Goal: Task Accomplishment & Management: Complete application form

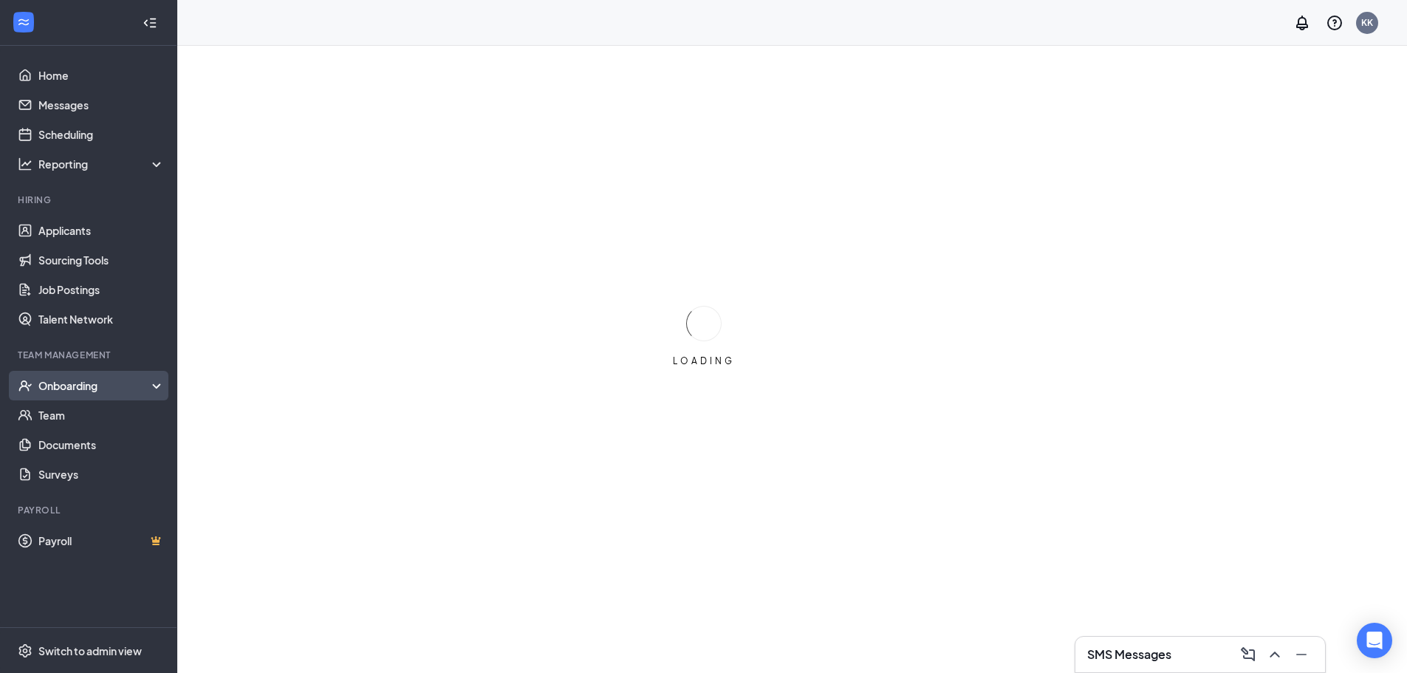
click at [111, 377] on div "Onboarding" at bounding box center [88, 386] width 177 height 30
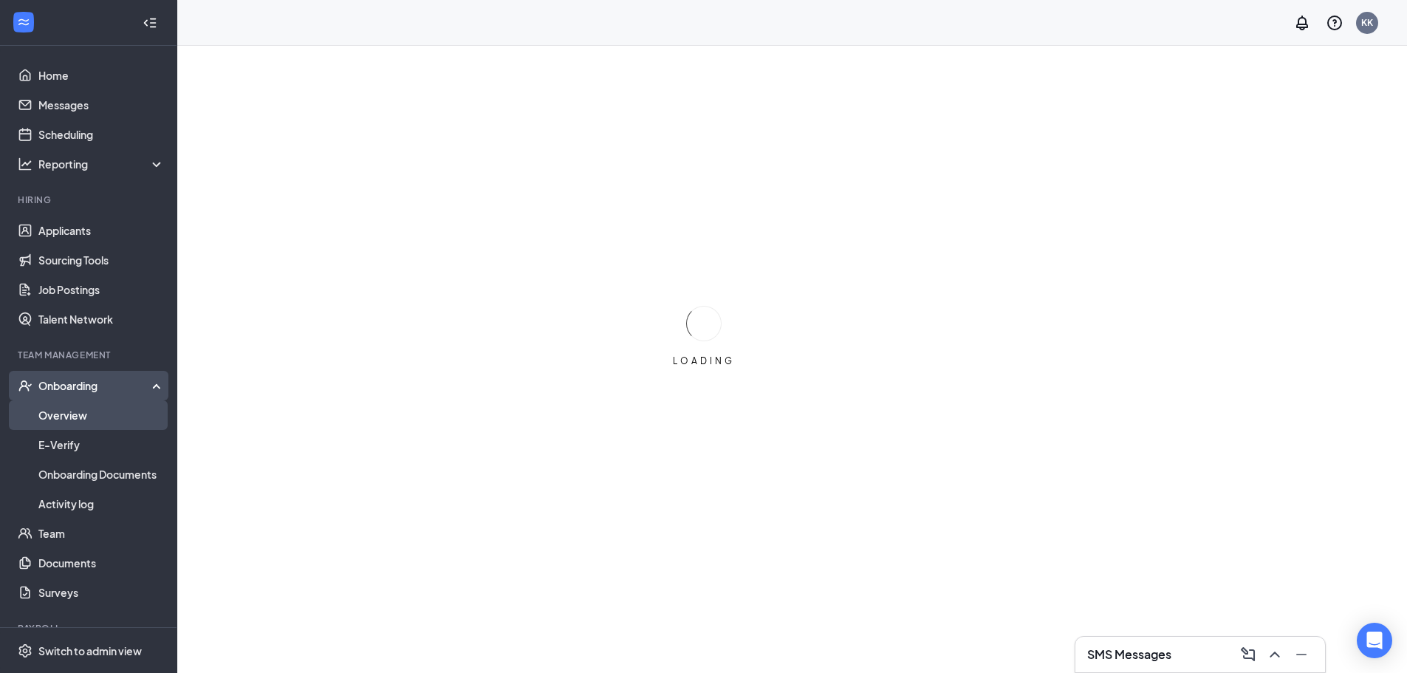
click at [94, 414] on link "Overview" at bounding box center [101, 415] width 126 height 30
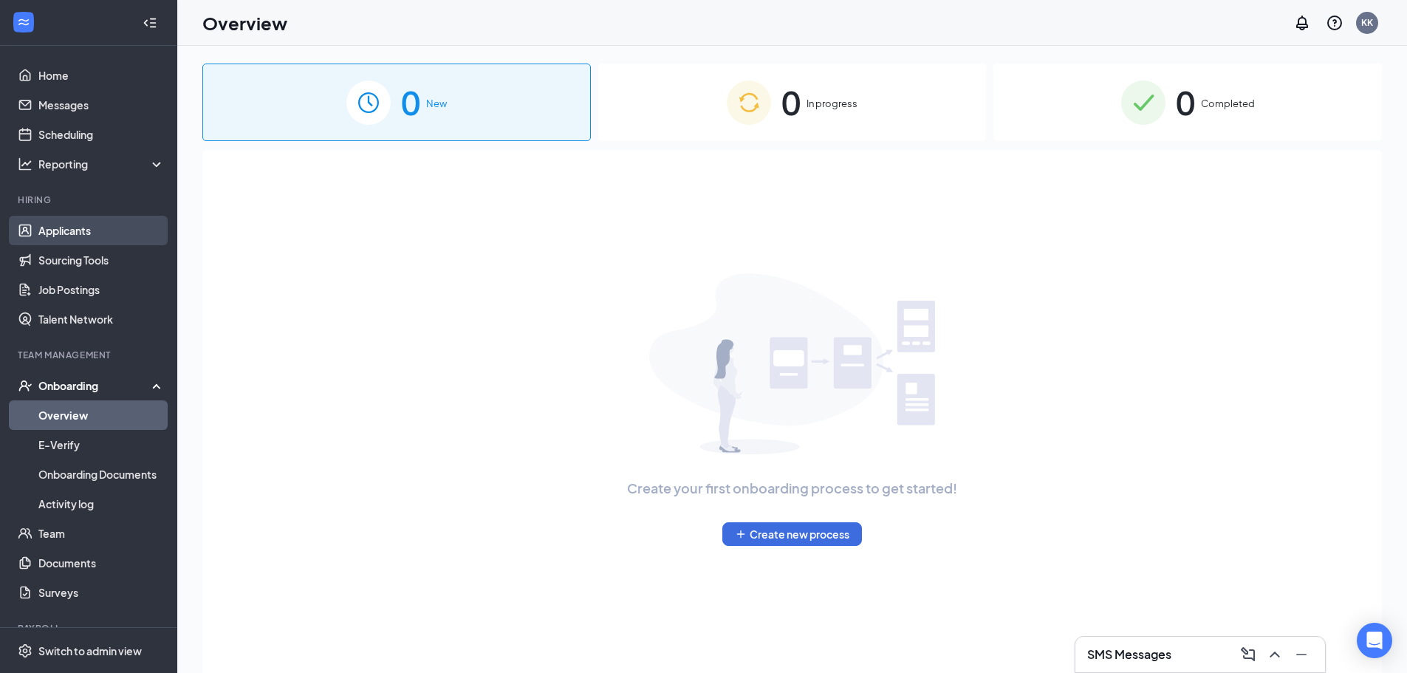
click at [81, 230] on link "Applicants" at bounding box center [101, 231] width 126 height 30
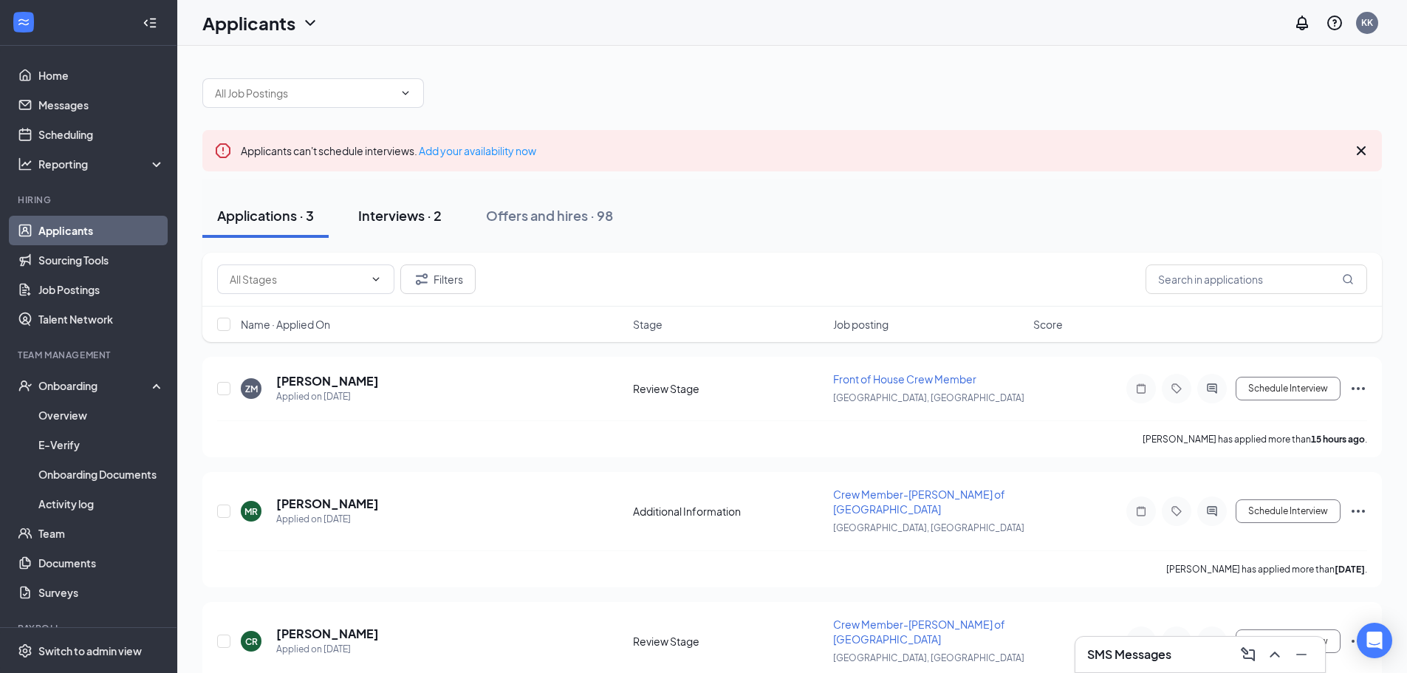
click at [413, 225] on button "Interviews · 2" at bounding box center [399, 215] width 113 height 44
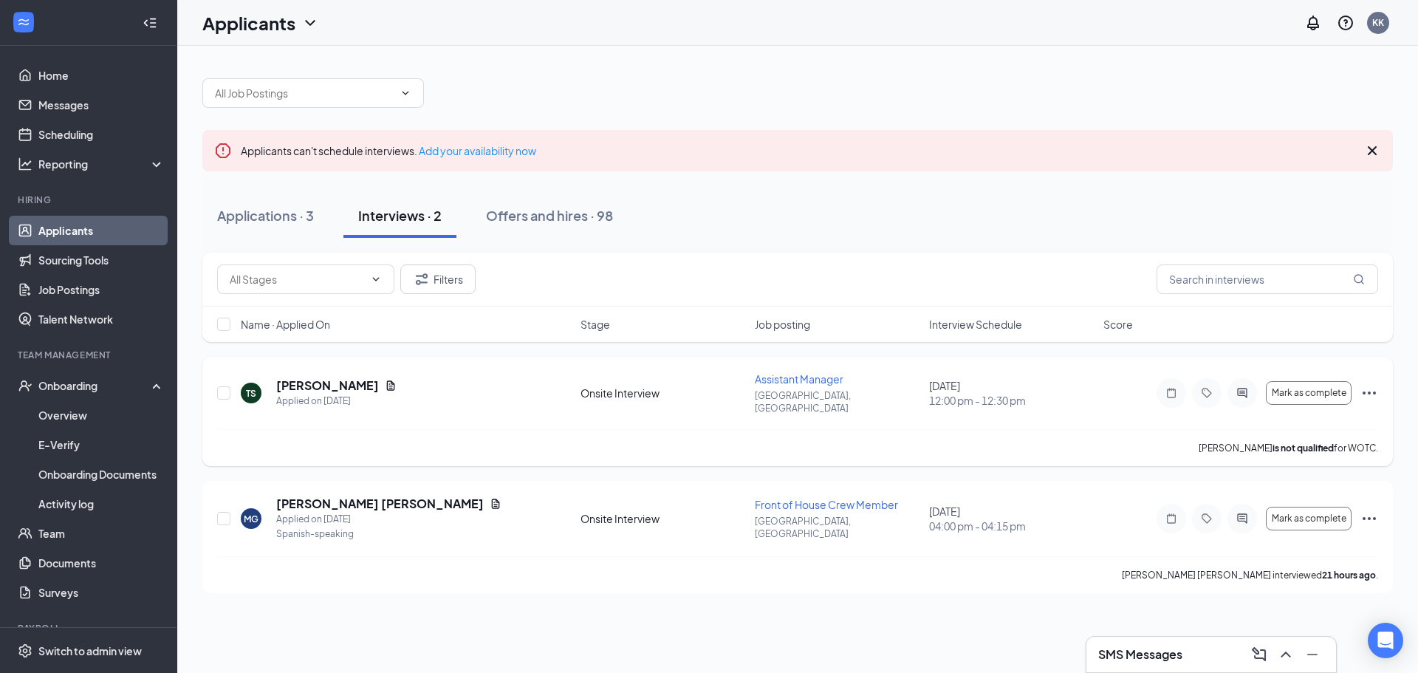
click at [1365, 384] on icon "Ellipses" at bounding box center [1369, 393] width 18 height 18
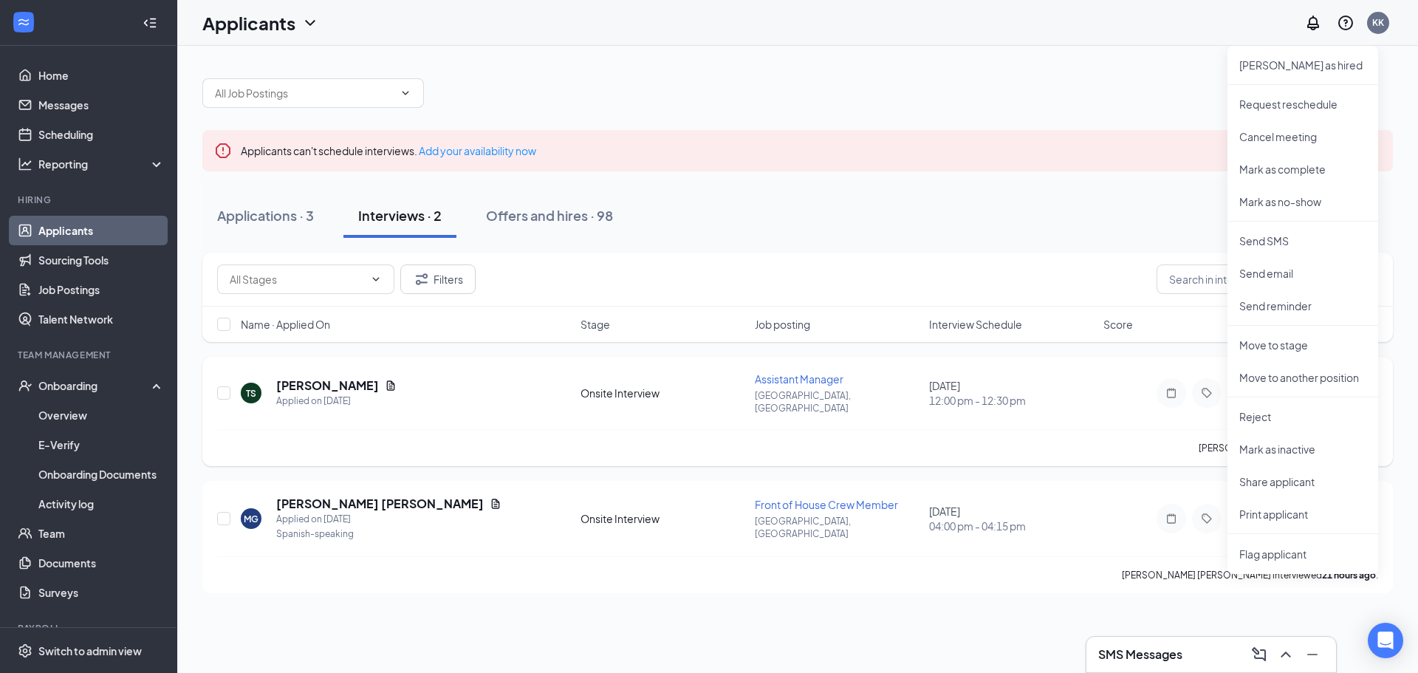
click at [1131, 411] on div "TS Tifany Shaw Applied on Sep 15 Onsite Interview Assistant Manager Verona, WI …" at bounding box center [797, 400] width 1161 height 58
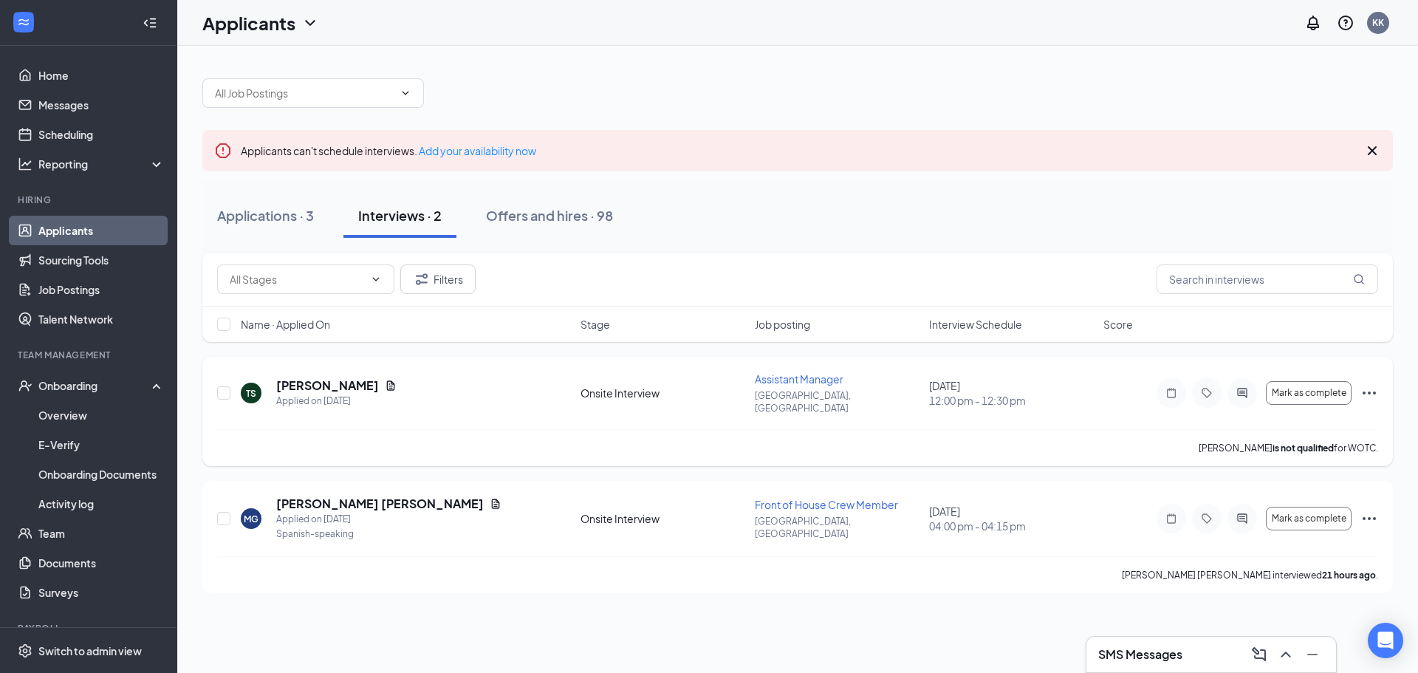
click at [1370, 384] on icon "Ellipses" at bounding box center [1369, 393] width 18 height 18
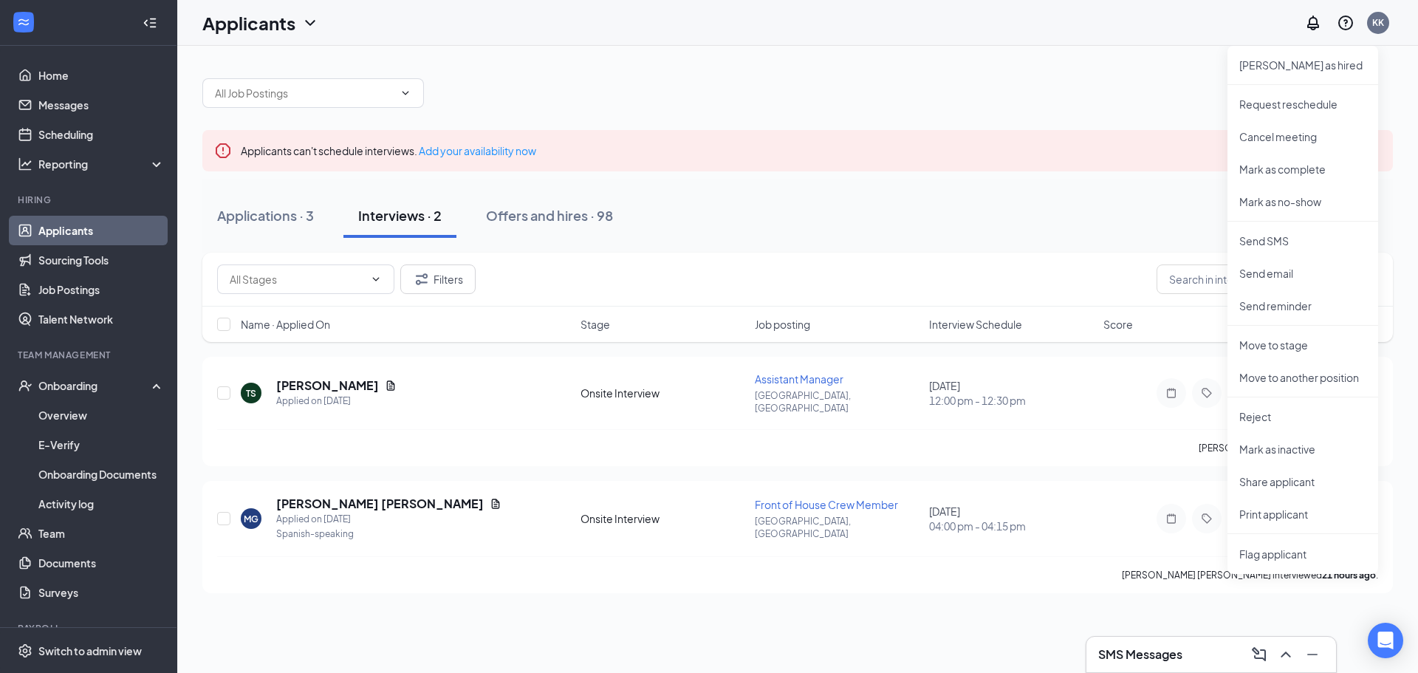
click at [1054, 281] on div "Filters" at bounding box center [797, 279] width 1161 height 30
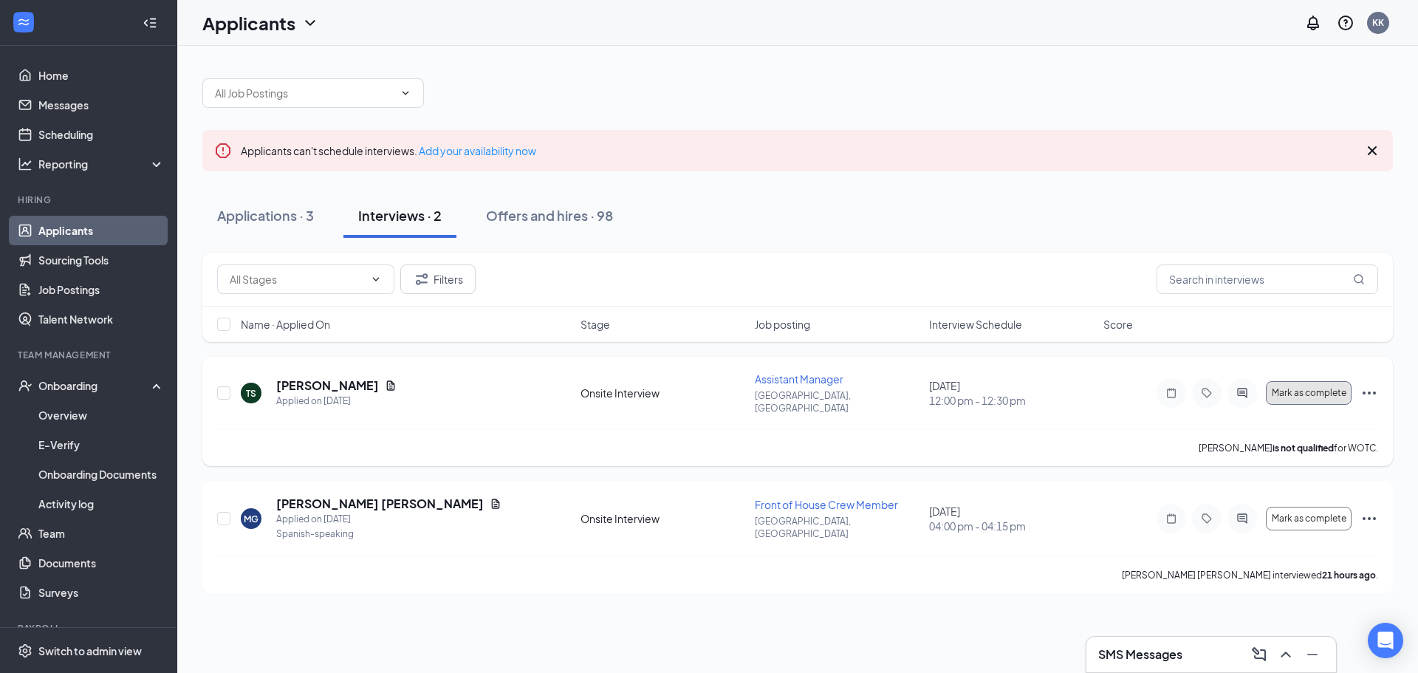
click at [1288, 381] on button "Mark as complete" at bounding box center [1309, 393] width 86 height 24
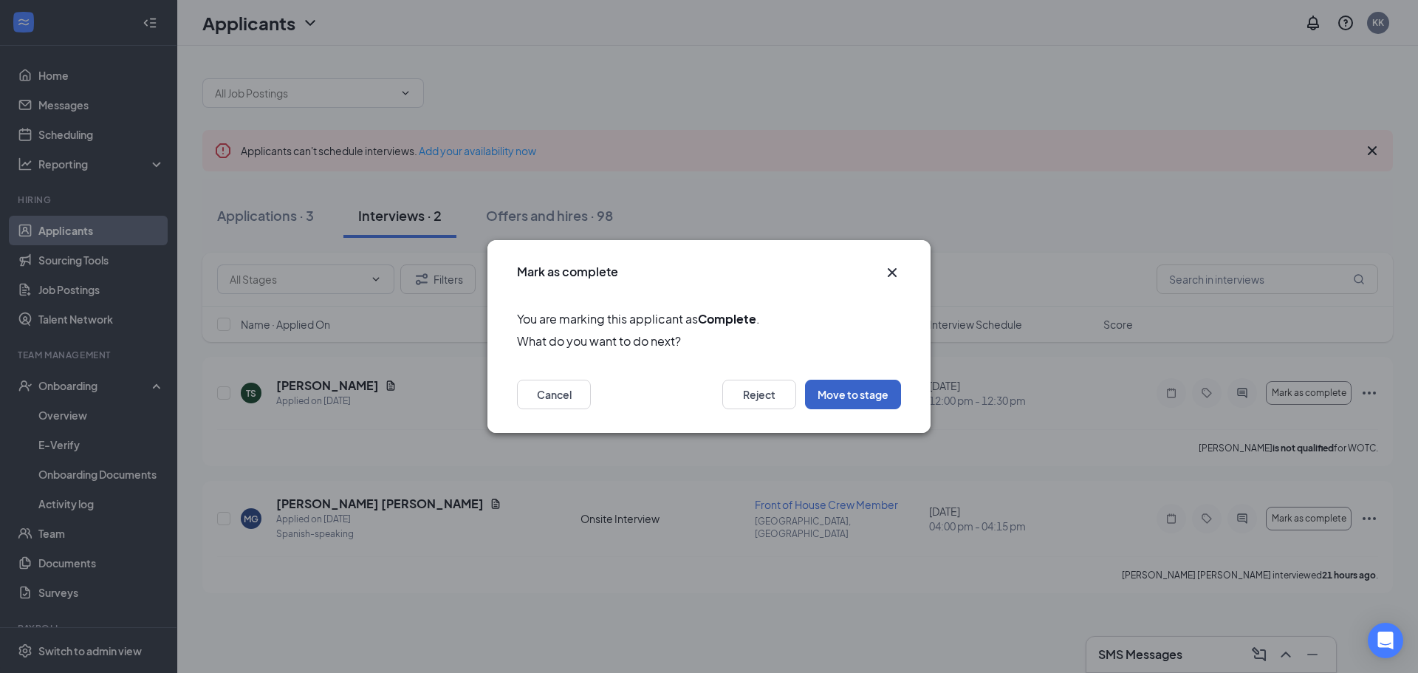
click at [876, 399] on button "Move to stage" at bounding box center [853, 395] width 96 height 30
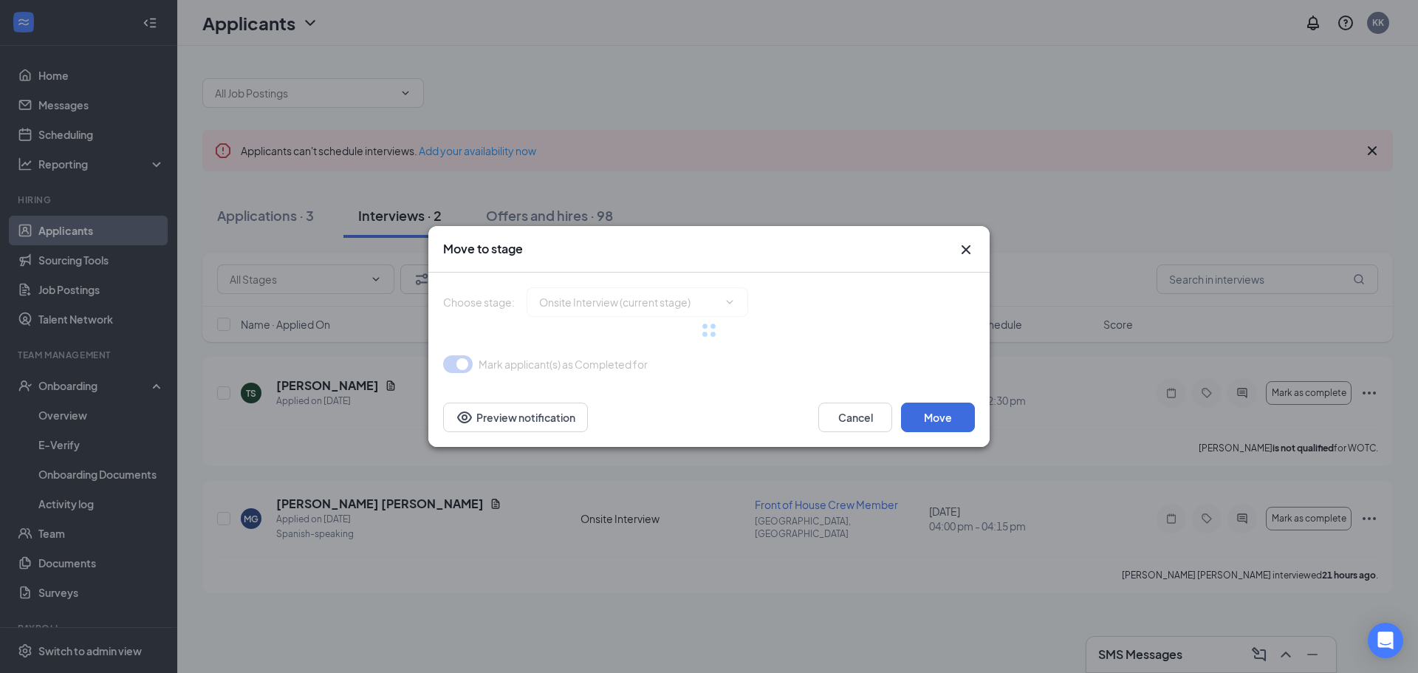
type input "Hiring Complete (final stage)"
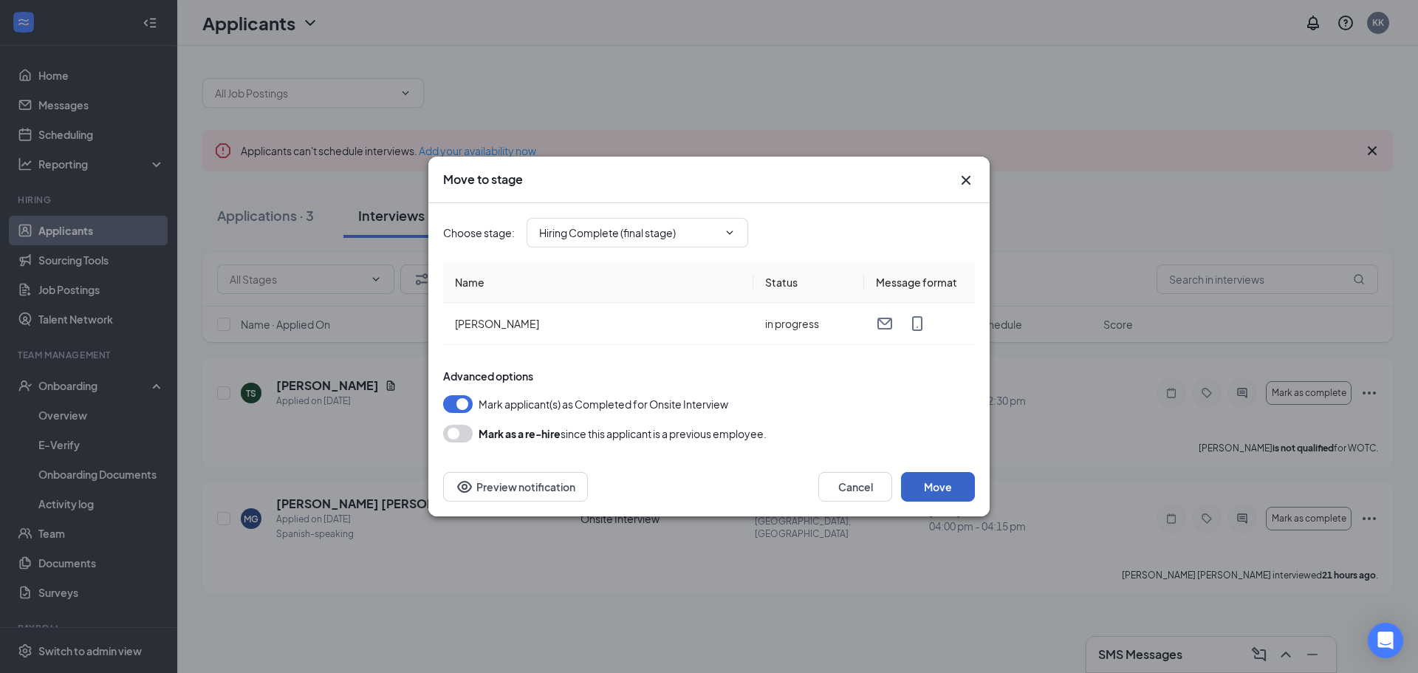
click at [943, 479] on button "Move" at bounding box center [938, 487] width 74 height 30
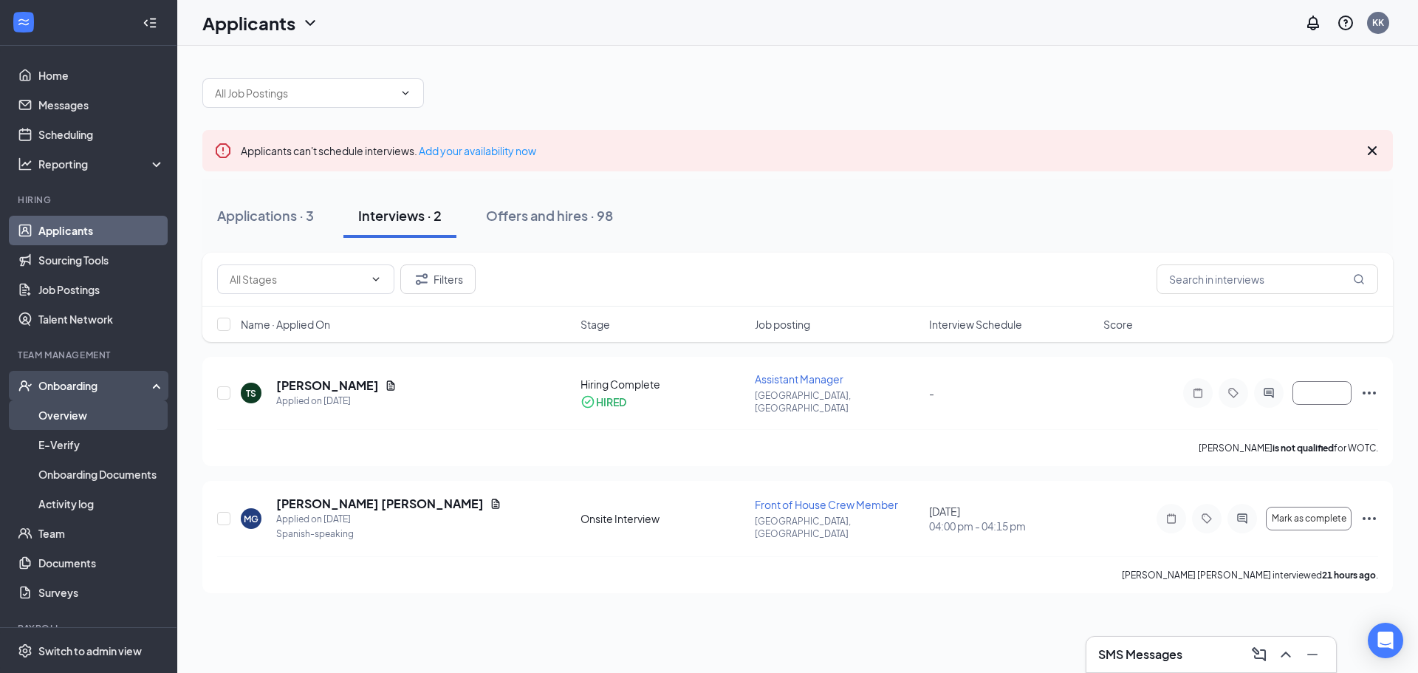
click at [71, 421] on link "Overview" at bounding box center [101, 415] width 126 height 30
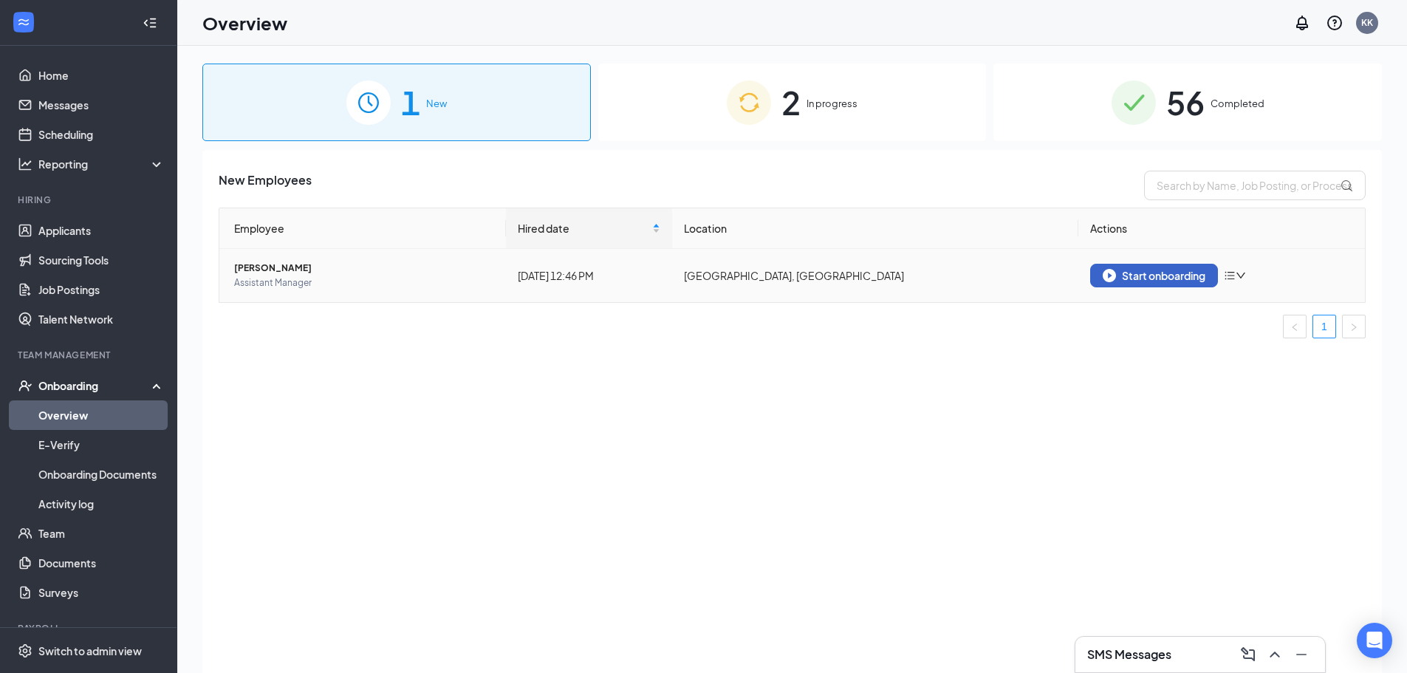
click at [1203, 281] on div "Start onboarding" at bounding box center [1153, 275] width 103 height 13
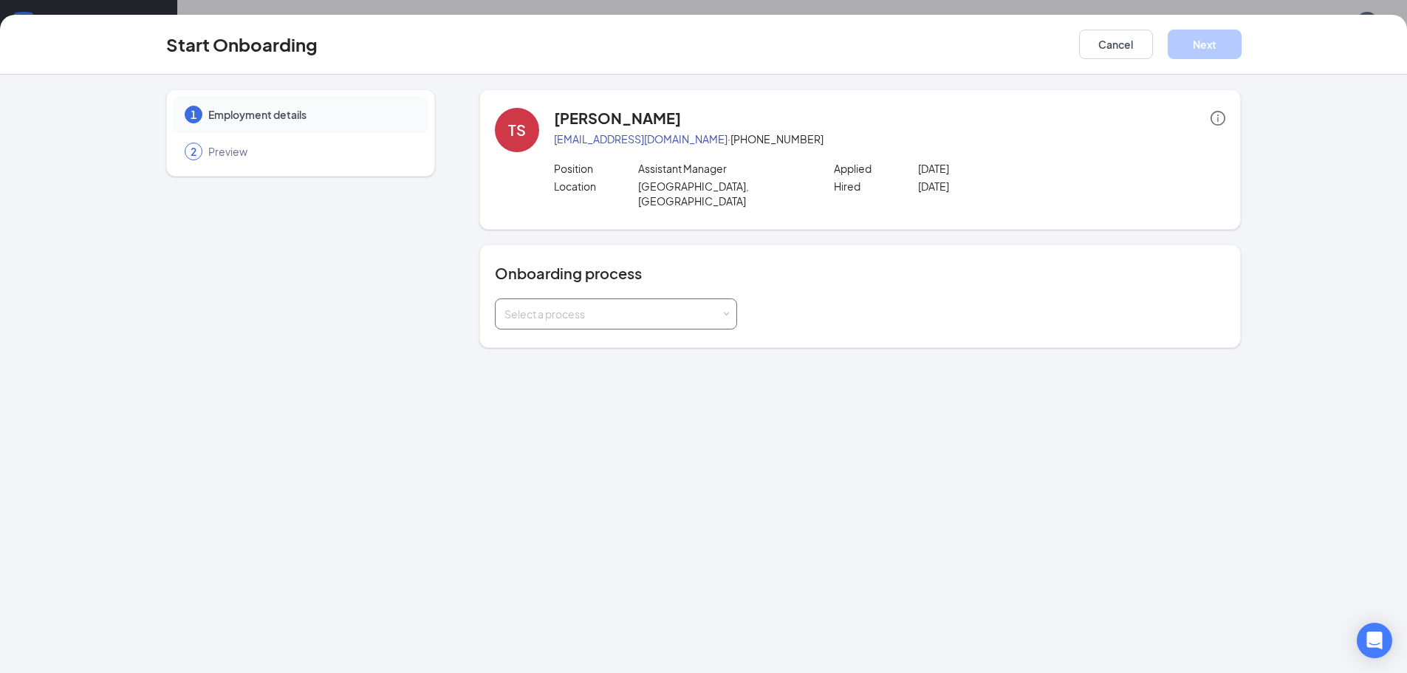
click at [646, 299] on div "Select a process" at bounding box center [615, 314] width 223 height 30
click at [630, 334] on span "Culver's - Team Member Onboarding" at bounding box center [612, 329] width 223 height 13
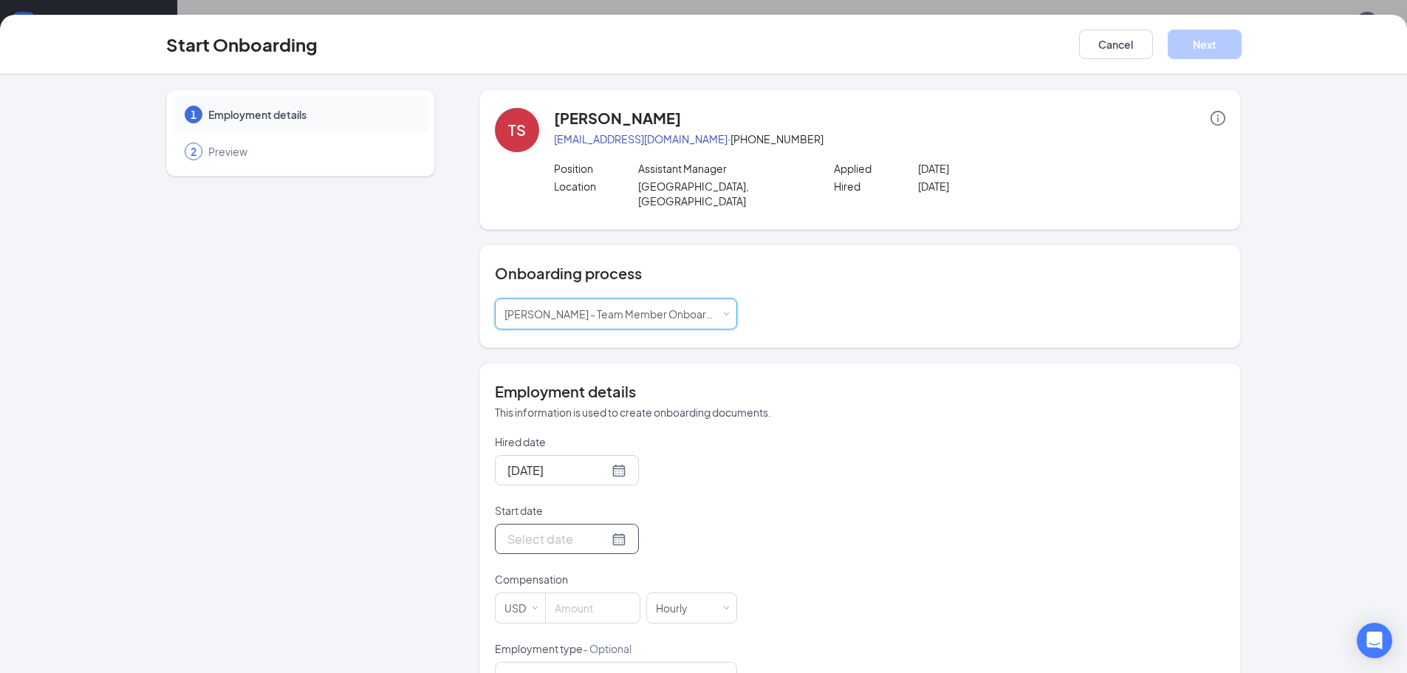
click at [541, 529] on input "Start date" at bounding box center [557, 538] width 101 height 18
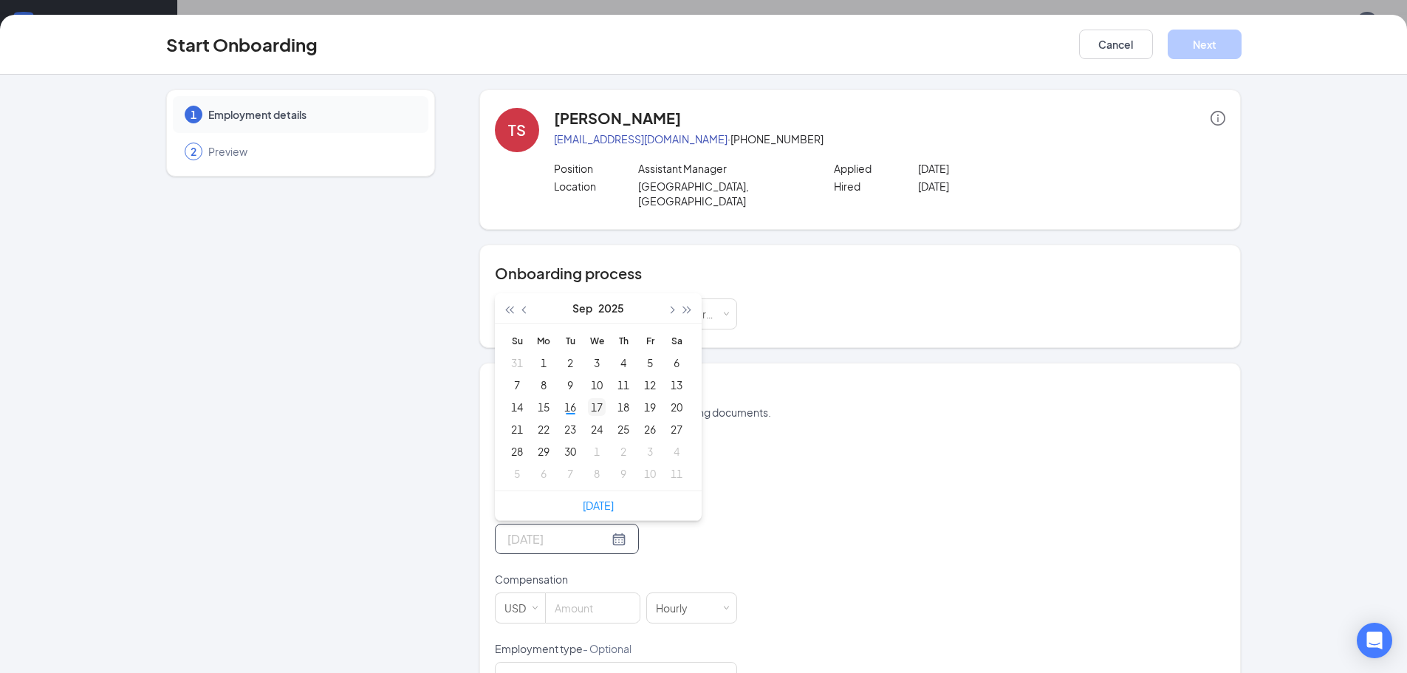
type input "Sep 17, 2025"
click at [588, 398] on div "17" at bounding box center [597, 407] width 18 height 18
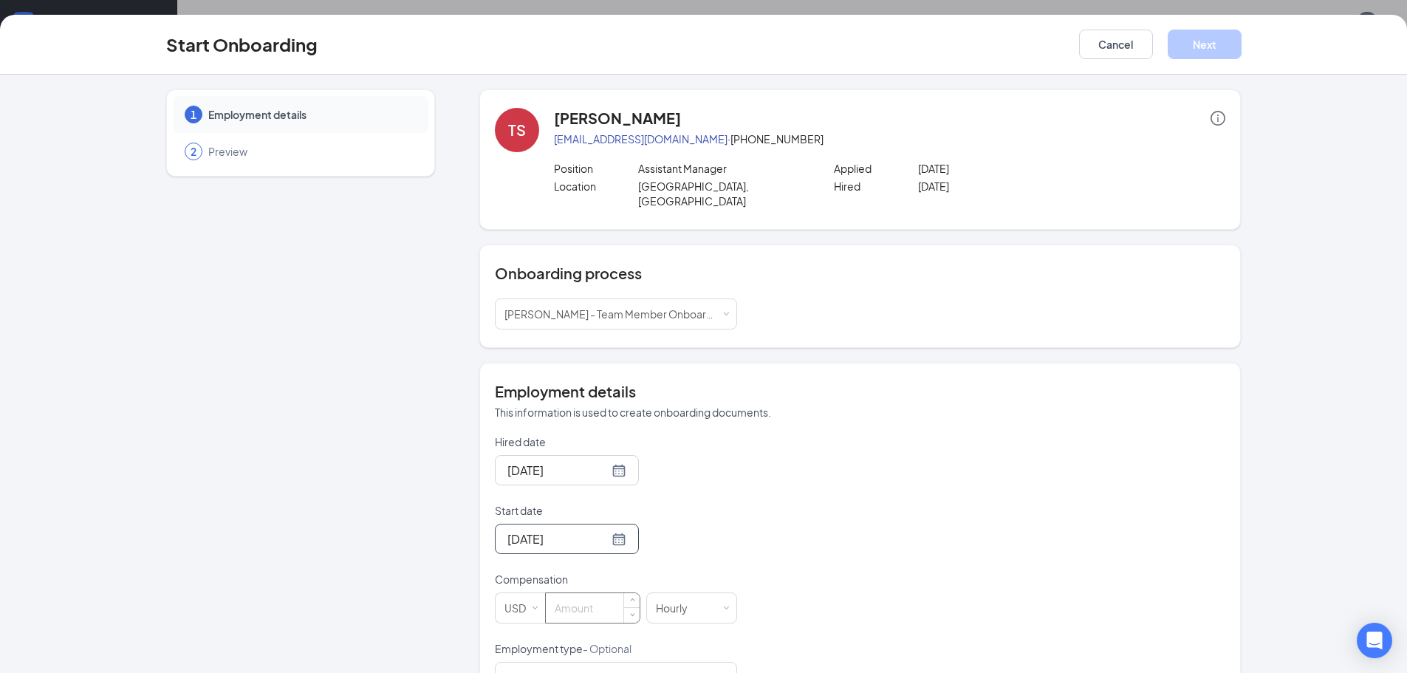
click at [577, 593] on input at bounding box center [593, 608] width 94 height 30
click at [647, 572] on p "Compensation" at bounding box center [616, 579] width 242 height 15
type input "17.5"
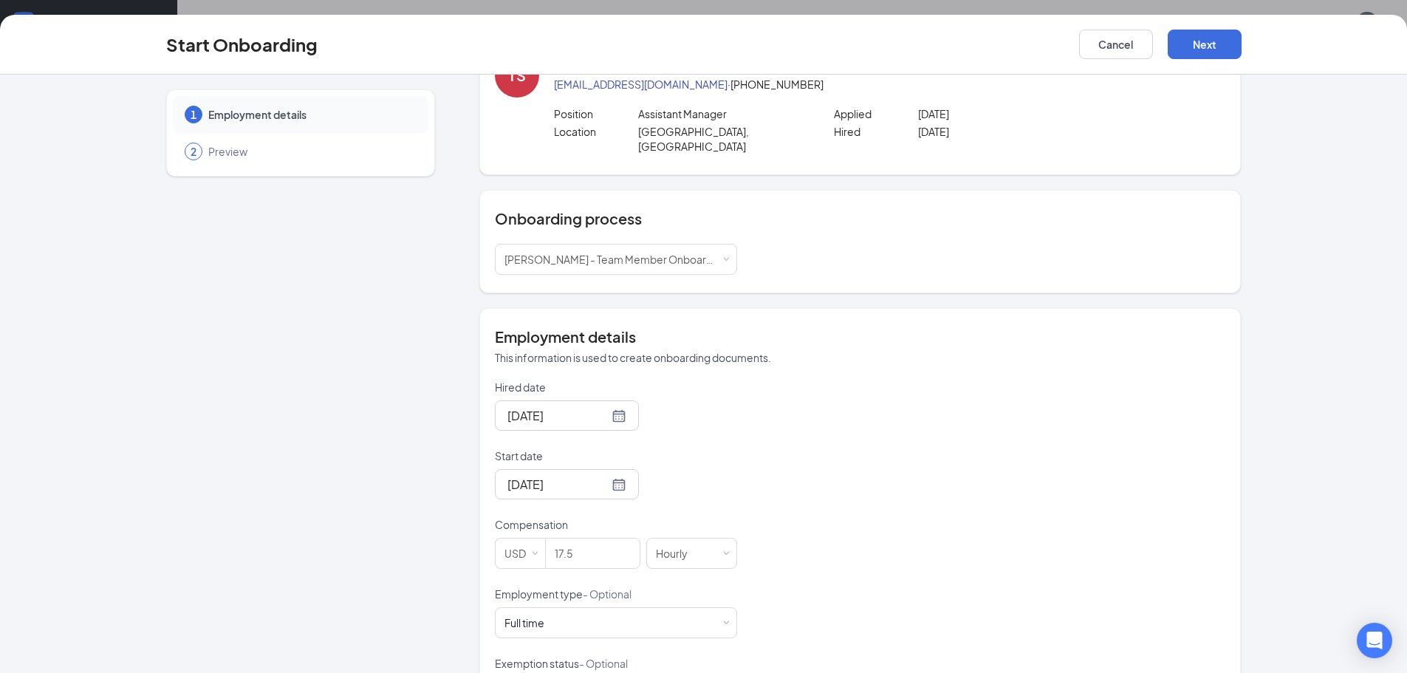
scroll to position [148, 0]
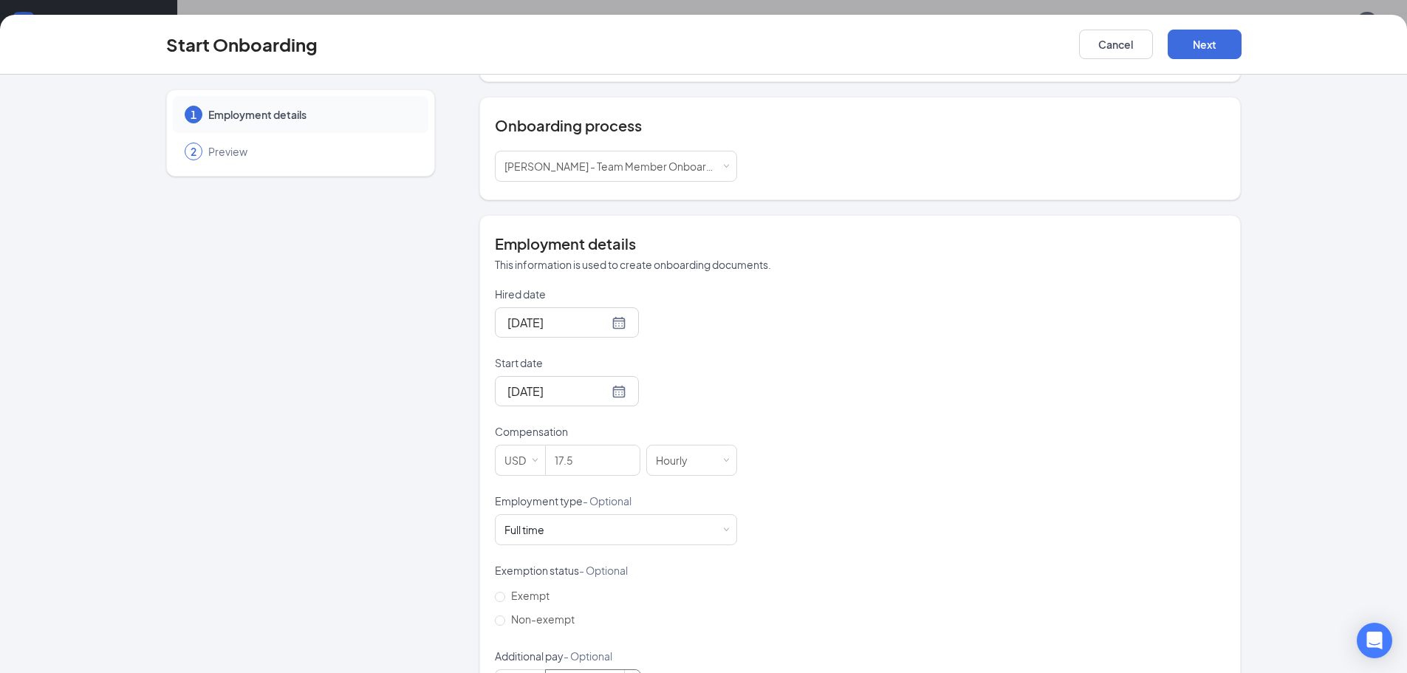
click at [603, 670] on input at bounding box center [593, 685] width 95 height 30
click at [557, 614] on label "Non-exempt" at bounding box center [538, 619] width 86 height 24
click at [505, 615] on input "Non-exempt" at bounding box center [500, 620] width 10 height 10
radio input "true"
click at [546, 612] on span "Non-exempt" at bounding box center [542, 618] width 75 height 13
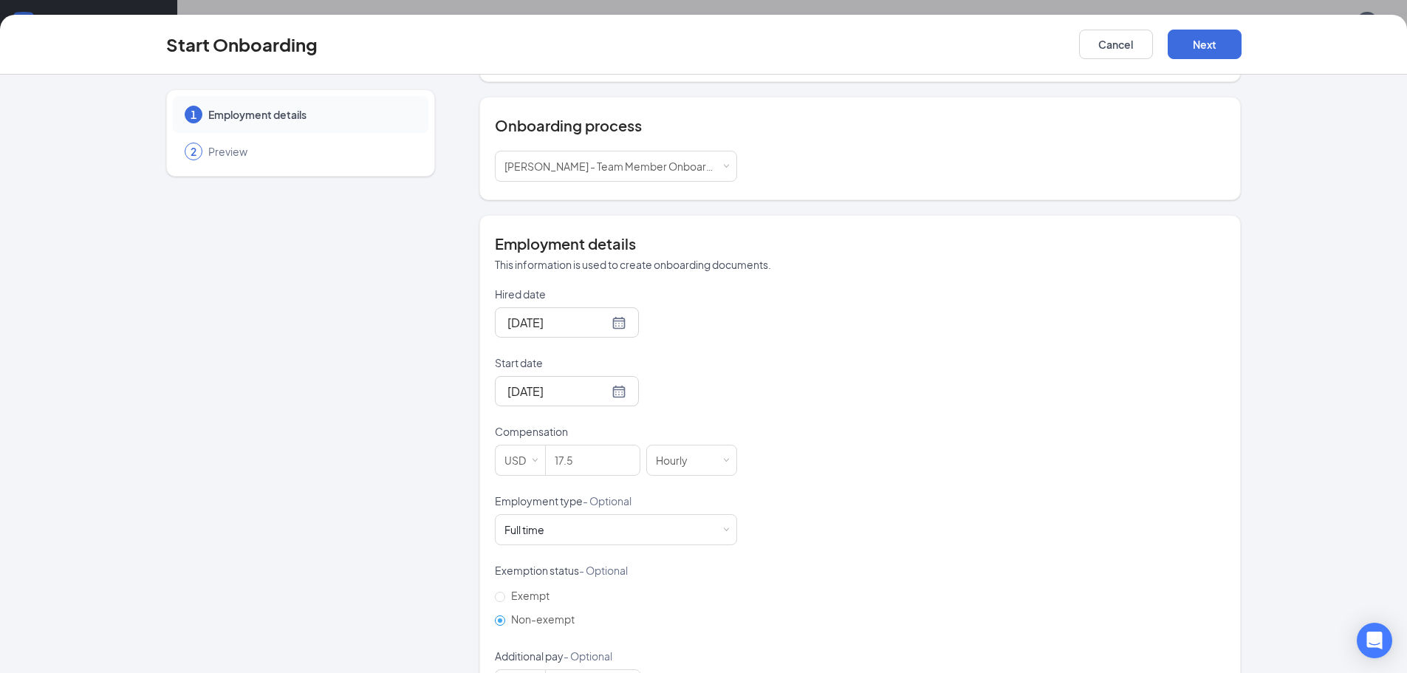
click at [505, 615] on input "Non-exempt" at bounding box center [500, 620] width 10 height 10
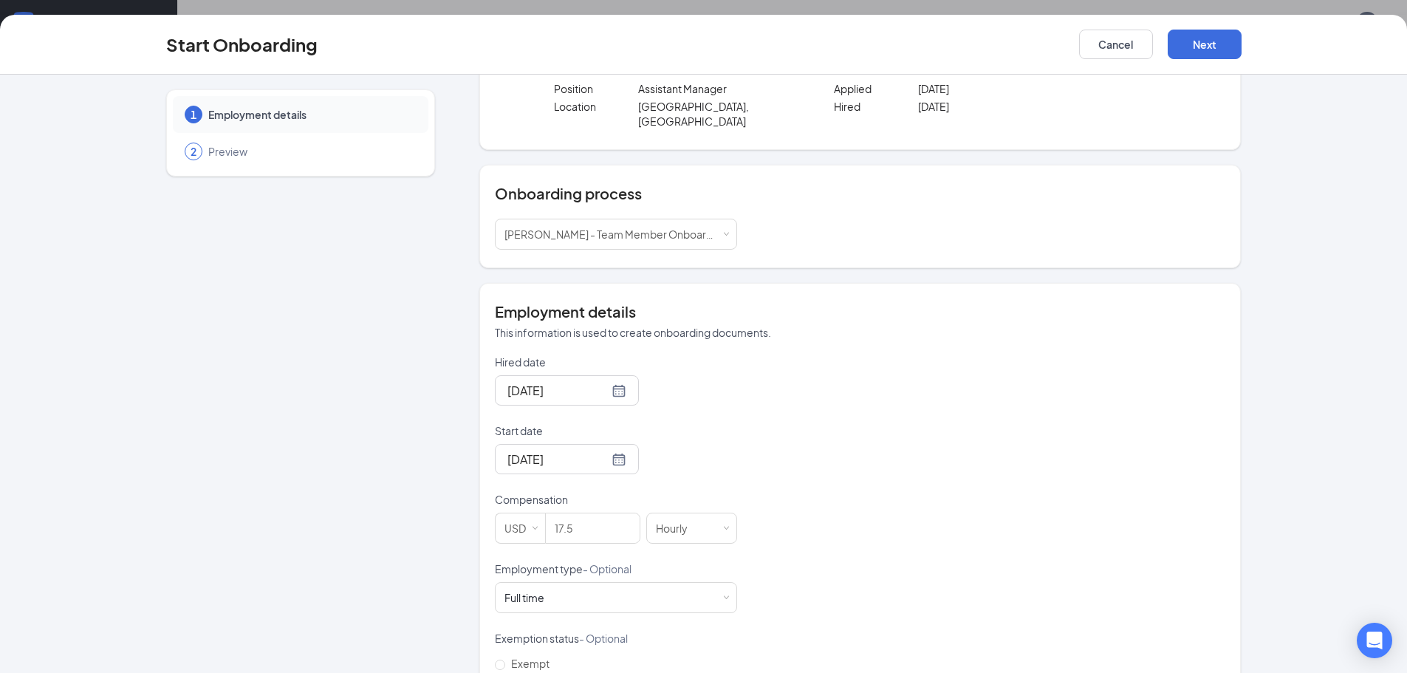
scroll to position [0, 0]
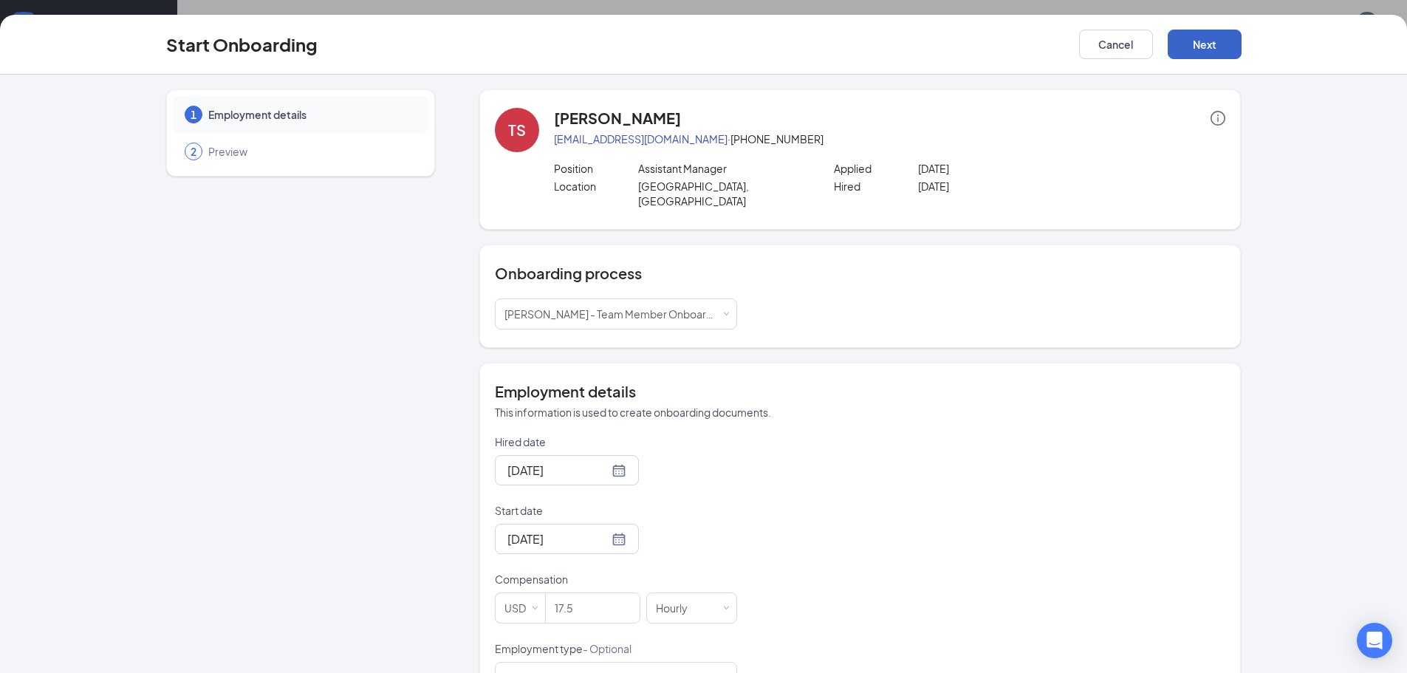
click at [1198, 34] on button "Next" at bounding box center [1204, 45] width 74 height 30
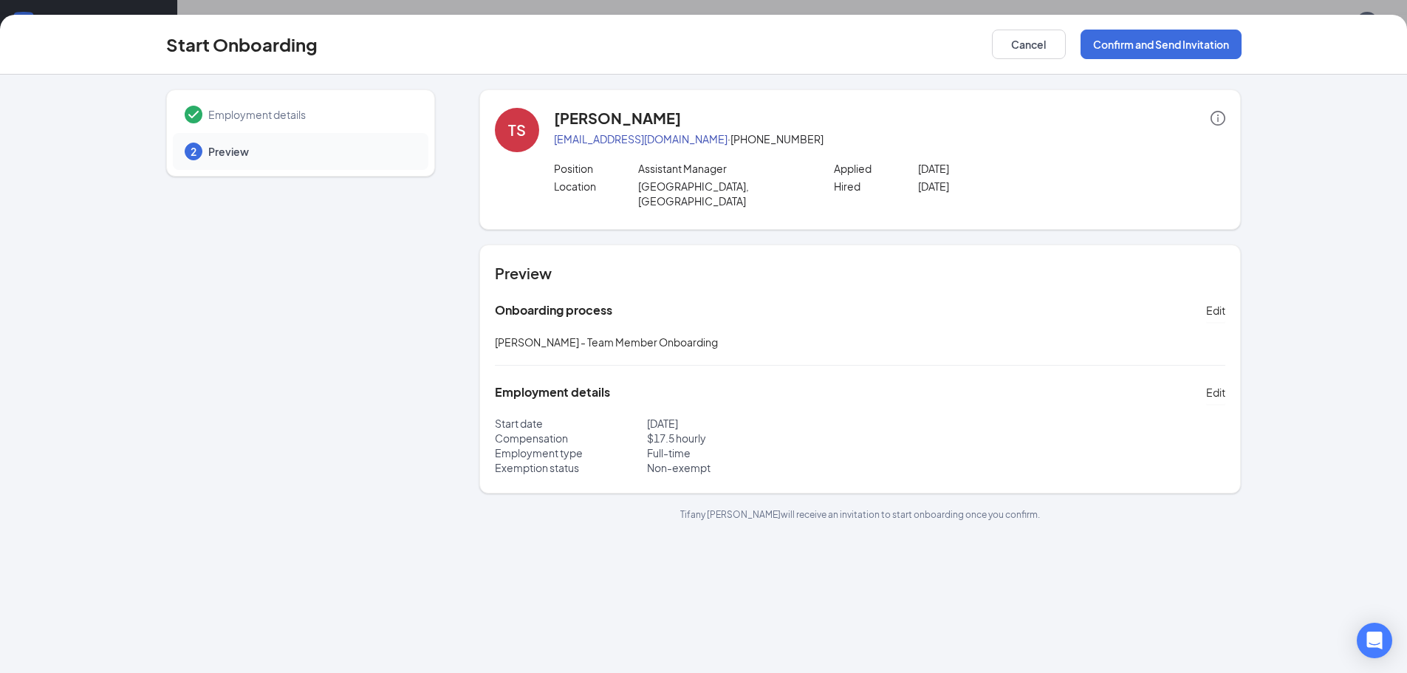
click at [1192, 27] on div "Start Onboarding Cancel Confirm and Send Invitation" at bounding box center [703, 45] width 1407 height 60
click at [1161, 28] on div "Start Onboarding Cancel Confirm and Send Invitation" at bounding box center [703, 45] width 1407 height 60
click at [1138, 38] on button "Confirm and Send Invitation" at bounding box center [1160, 45] width 161 height 30
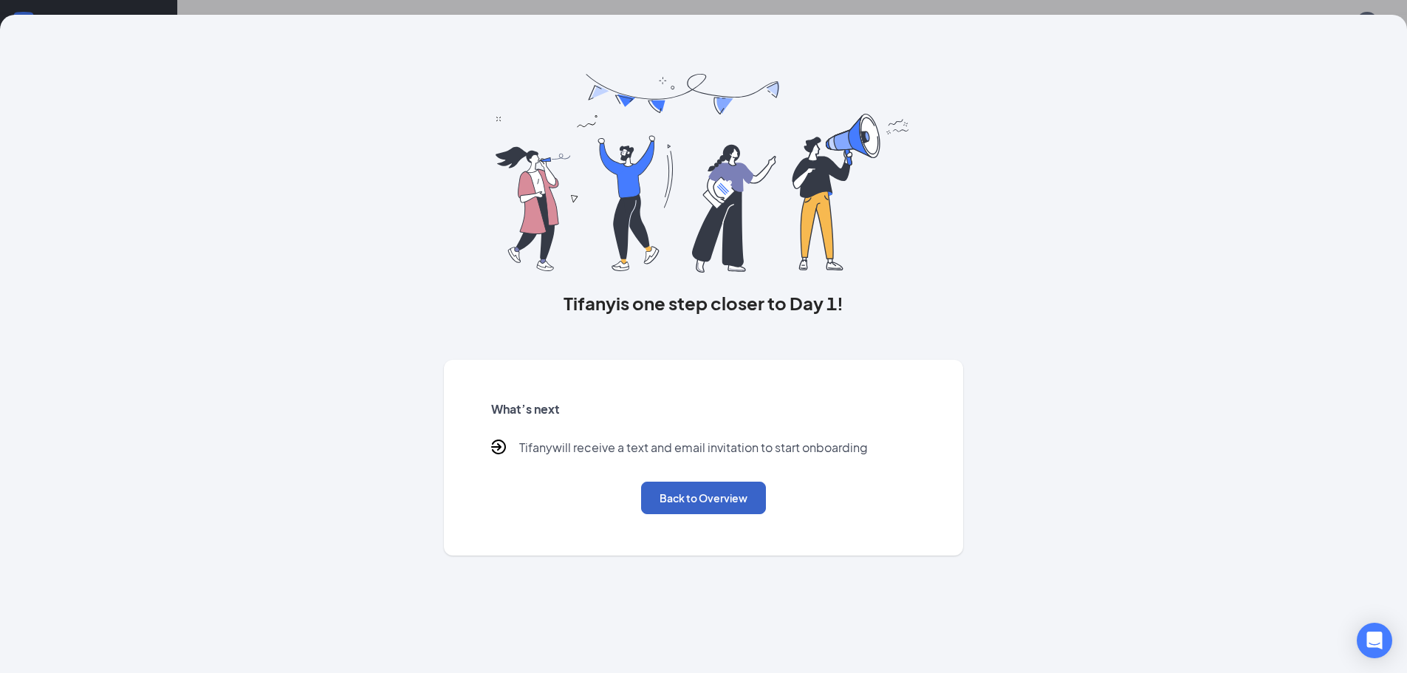
drag, startPoint x: 763, startPoint y: 501, endPoint x: 774, endPoint y: 511, distance: 14.1
click at [763, 501] on button "Back to Overview" at bounding box center [703, 497] width 125 height 32
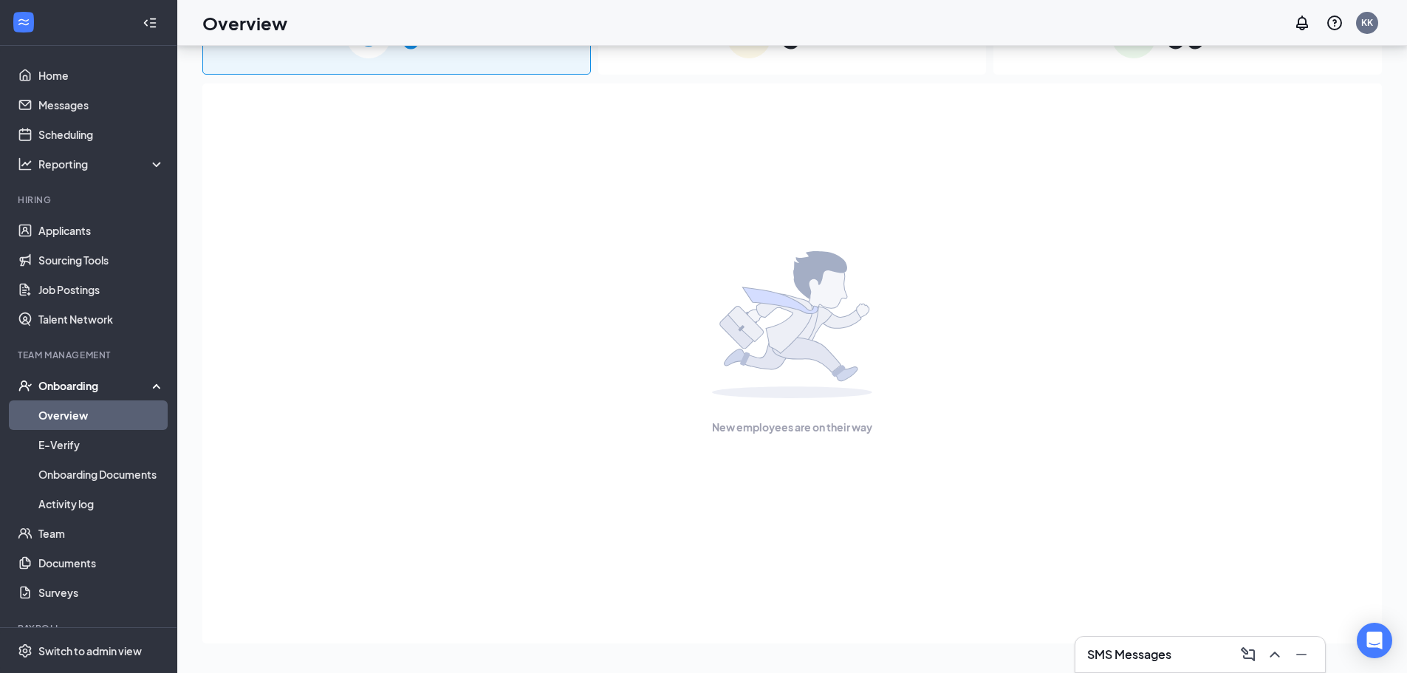
click at [1120, 659] on h3 "SMS Messages" at bounding box center [1129, 654] width 84 height 16
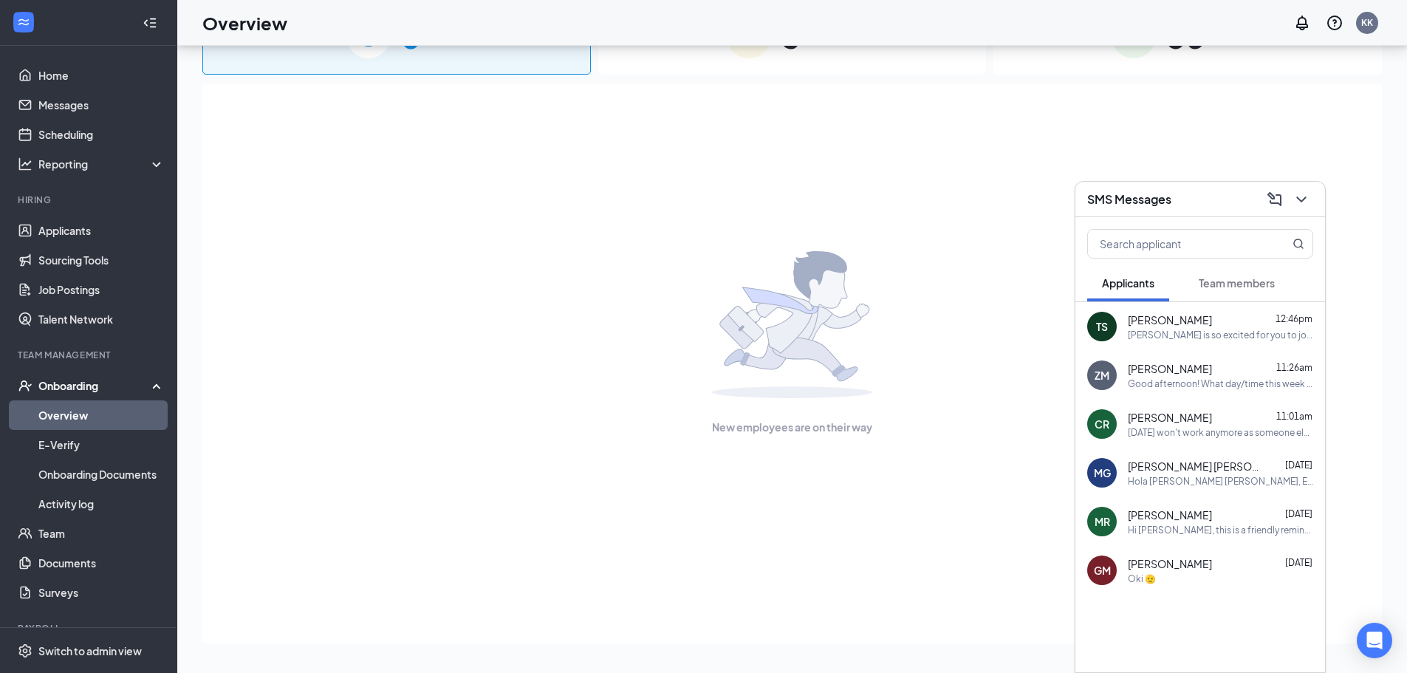
click at [1149, 329] on div "Culver's is so excited for you to join our team! Do you know anyone else who mi…" at bounding box center [1219, 335] width 185 height 13
click at [919, 639] on textarea at bounding box center [924, 642] width 207 height 35
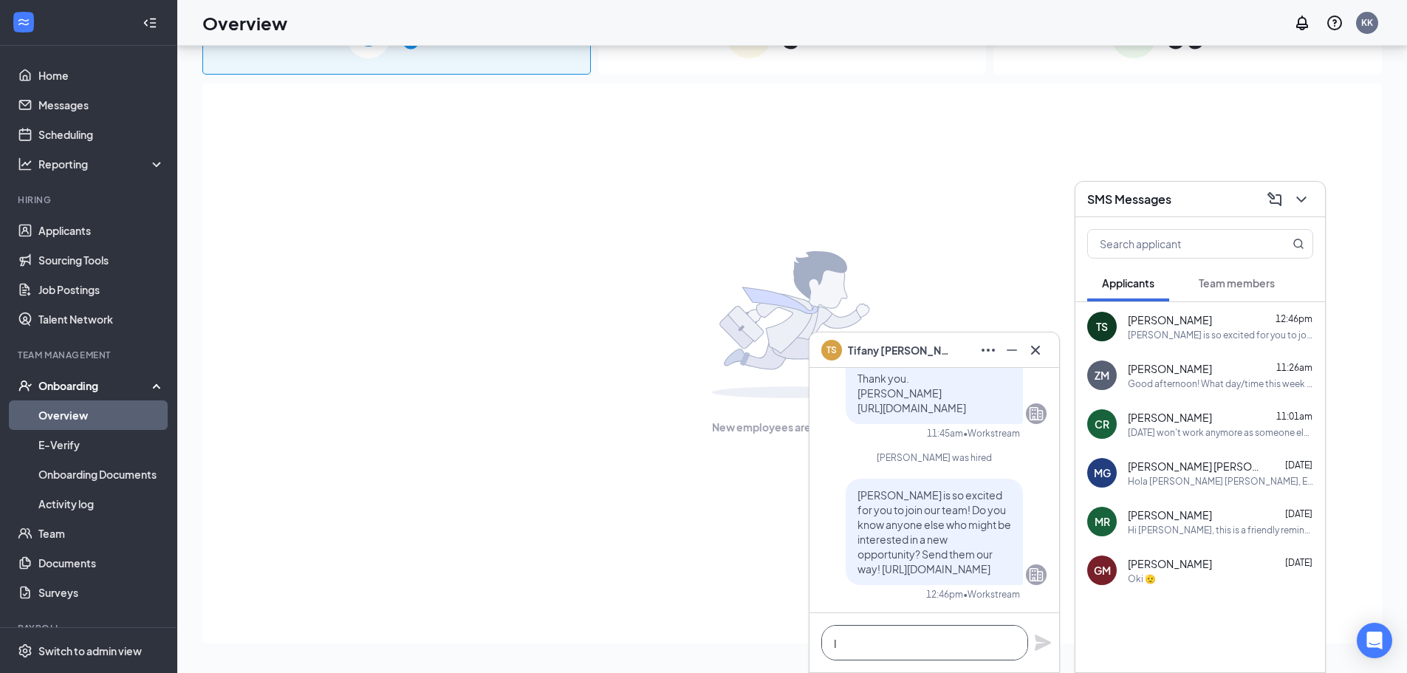
scroll to position [1, 0]
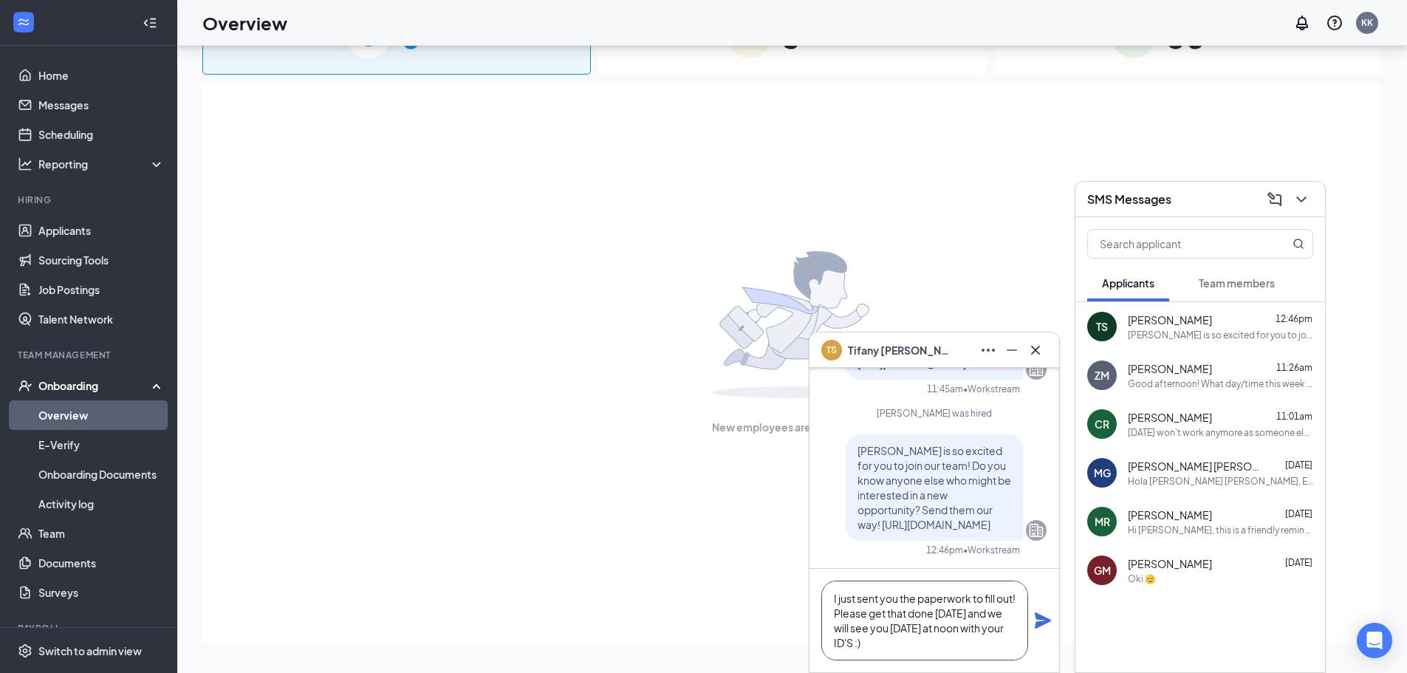
type textarea "I just sent you the paperwork to fill out! Please get that done today and we wi…"
click at [1034, 622] on icon "Plane" at bounding box center [1043, 620] width 18 height 18
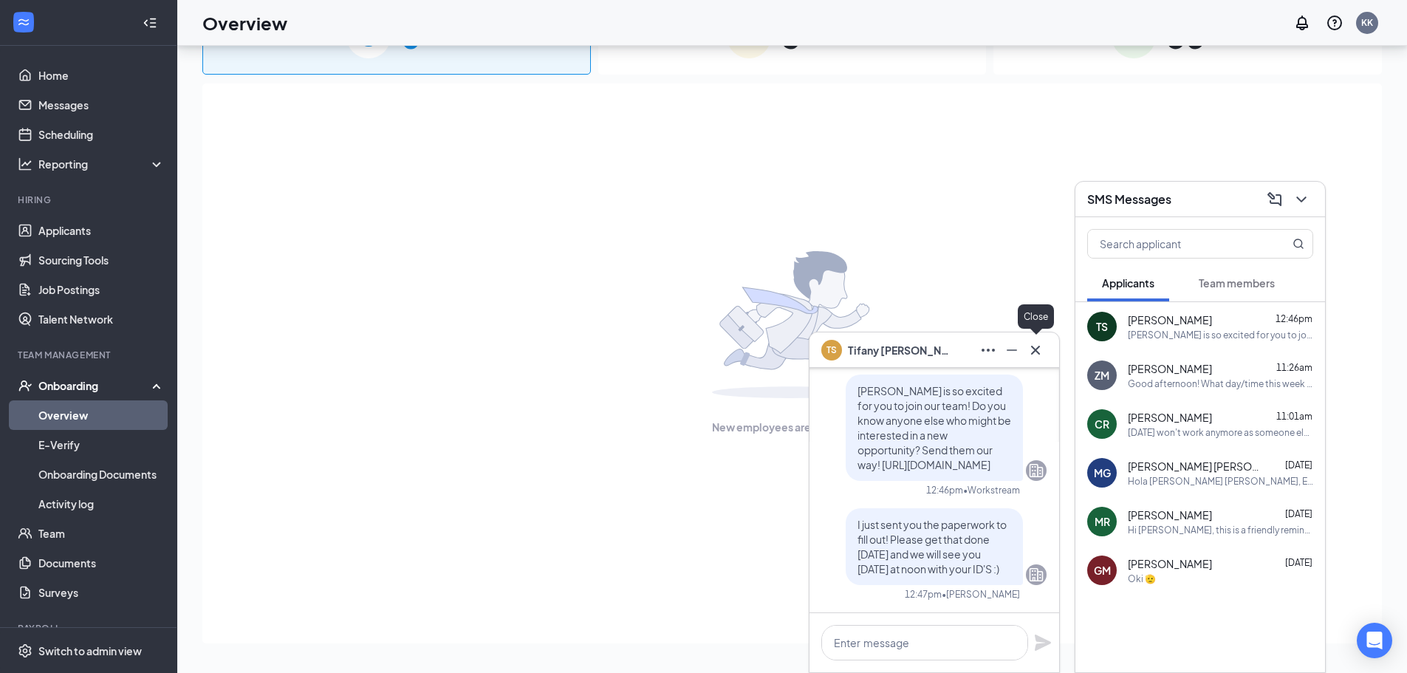
scroll to position [0, 0]
click at [1039, 351] on icon "Cross" at bounding box center [1035, 350] width 18 height 18
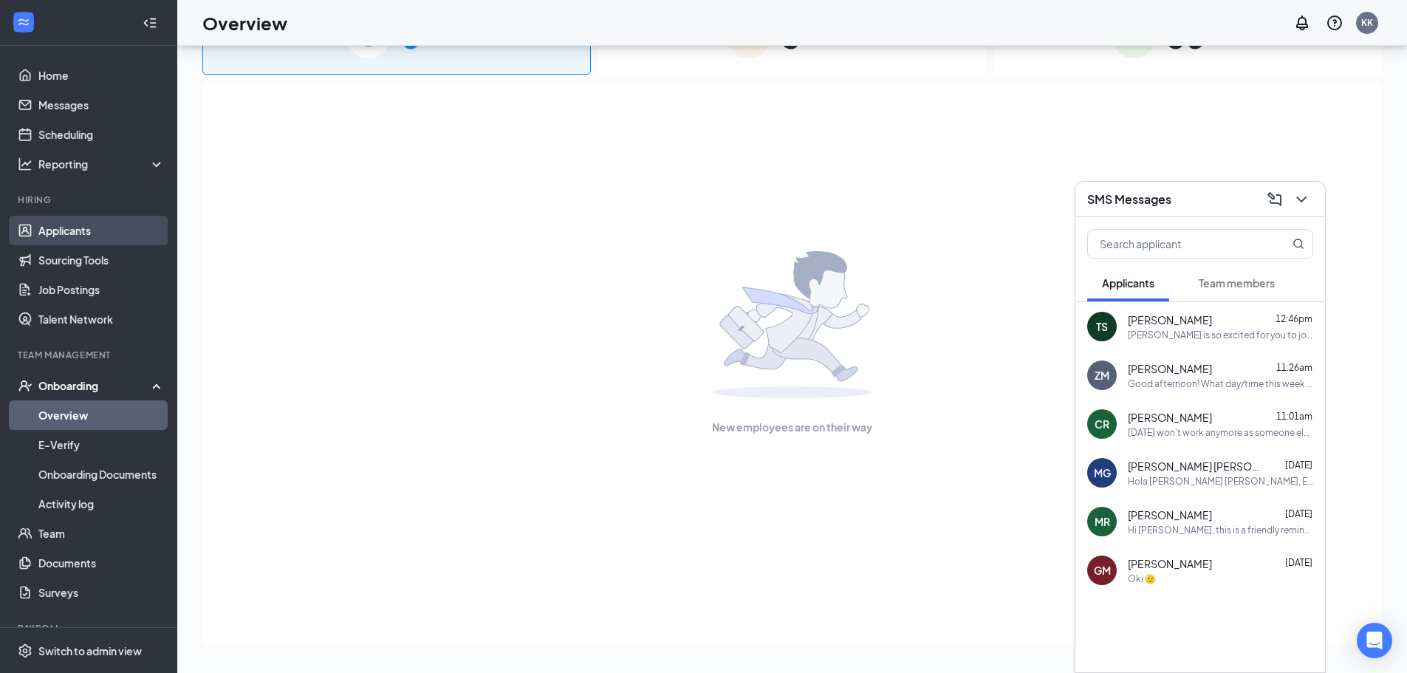
click at [111, 216] on link "Applicants" at bounding box center [101, 231] width 126 height 30
